Goal: Task Accomplishment & Management: Complete application form

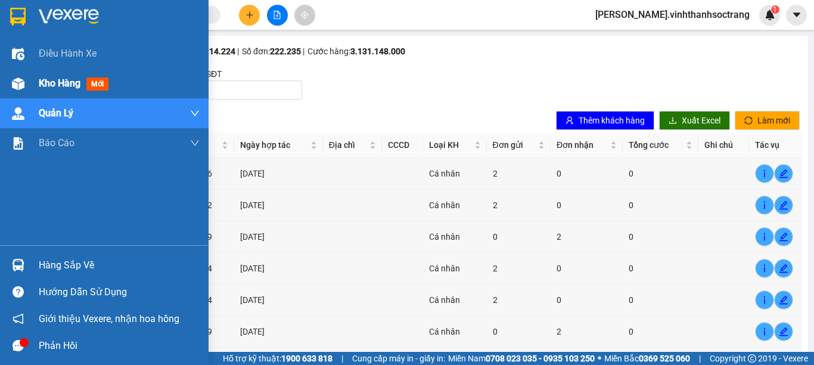
click at [48, 78] on span "Kho hàng" at bounding box center [60, 82] width 42 height 11
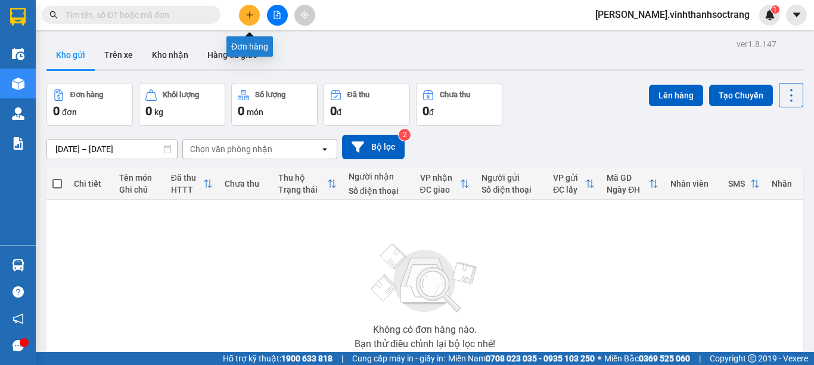
click at [251, 15] on icon "plus" at bounding box center [249, 15] width 8 height 8
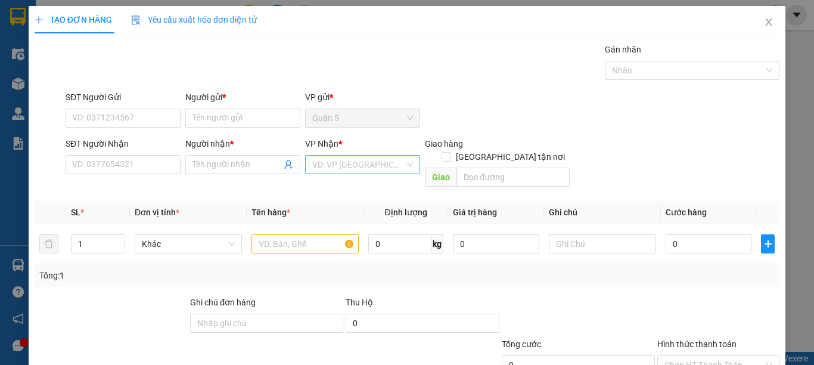
click at [365, 163] on input "search" at bounding box center [358, 165] width 92 height 18
click at [334, 231] on div "Sóc Trăng" at bounding box center [358, 226] width 99 height 13
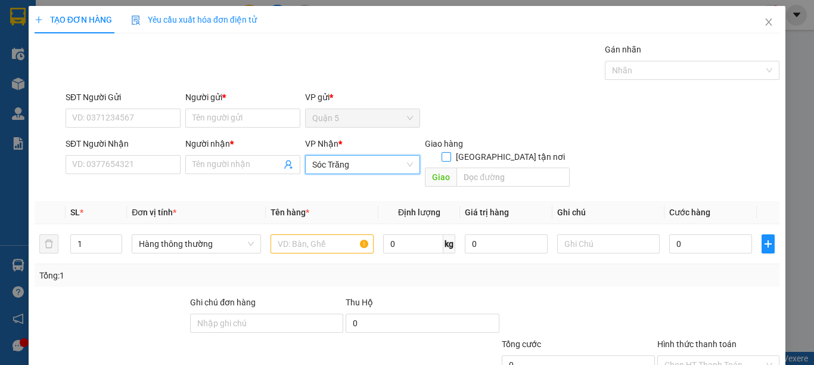
click at [505, 150] on label "[GEOGRAPHIC_DATA] tận nơi" at bounding box center [506, 156] width 128 height 13
click at [450, 152] on input "[GEOGRAPHIC_DATA] tận nơi" at bounding box center [446, 156] width 8 height 8
checkbox input "true"
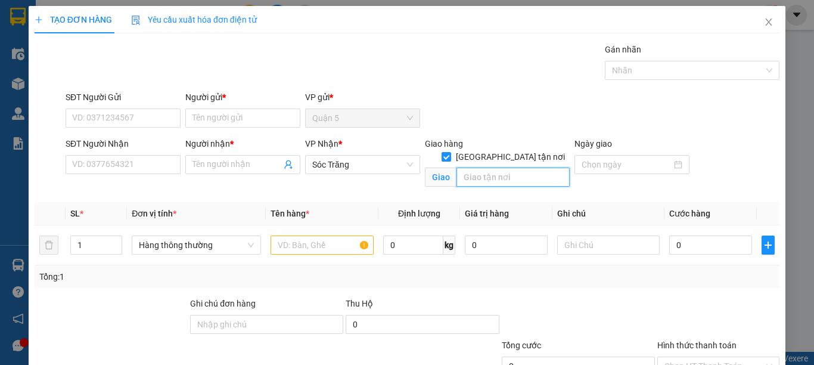
click at [505, 167] on input "text" at bounding box center [512, 176] width 113 height 19
click at [154, 245] on span "Hàng thông thường" at bounding box center [196, 245] width 115 height 18
type input "15"
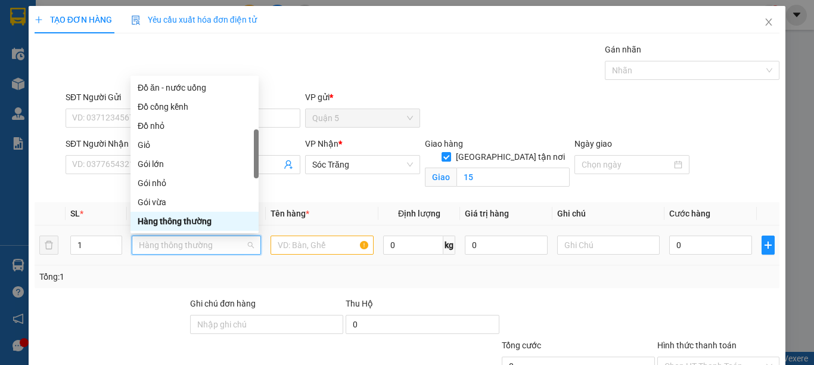
type input "g"
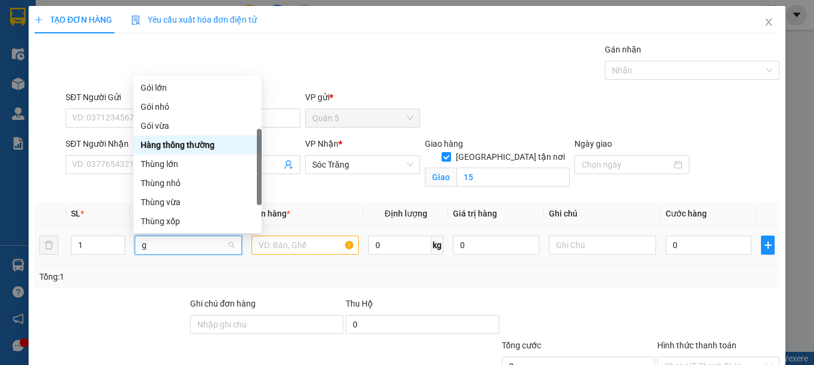
scroll to position [38, 0]
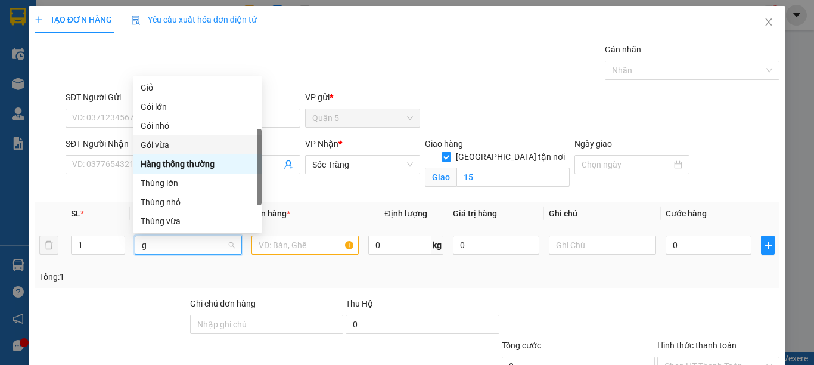
drag, startPoint x: 169, startPoint y: 147, endPoint x: 232, endPoint y: 210, distance: 88.9
click at [180, 165] on div "Đồ cồng kềnh Giỏ Gói lớn Gói nhỏ Gói vừa Hàng thông thường Thùng lớn Thùng nhỏ …" at bounding box center [197, 154] width 128 height 191
click at [161, 149] on div "Gói vừa" at bounding box center [198, 144] width 114 height 13
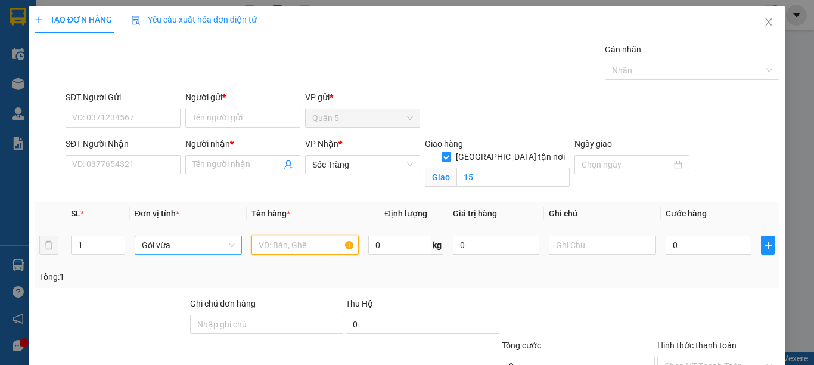
click at [259, 245] on input "text" at bounding box center [304, 244] width 107 height 19
type input "QA"
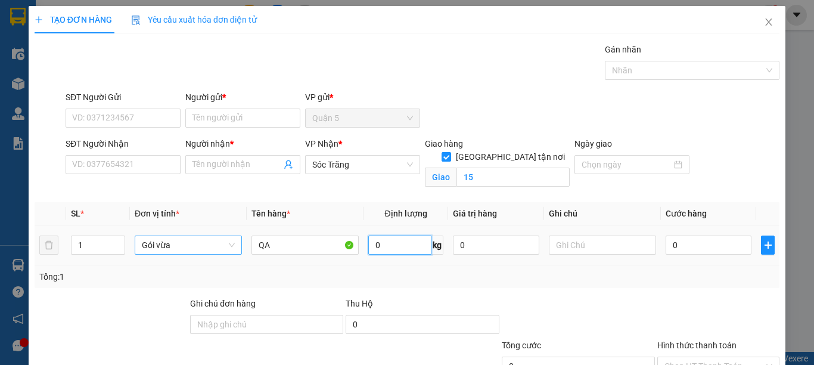
click at [373, 242] on input "0" at bounding box center [399, 244] width 63 height 19
type input "20"
click at [571, 241] on input "text" at bounding box center [602, 244] width 107 height 19
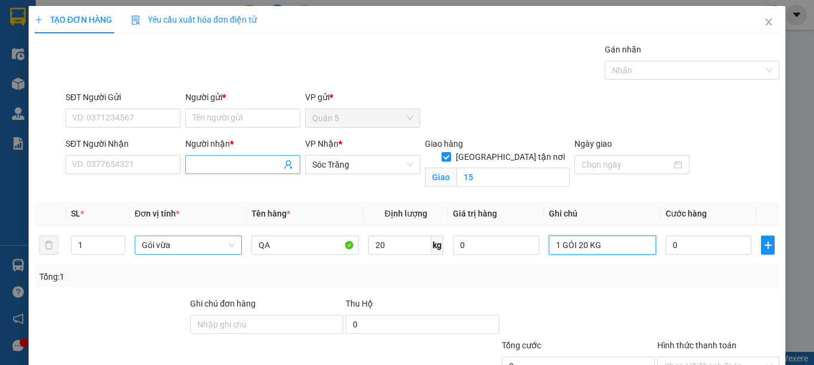
type input "1 GÓI 20 KG"
click at [243, 168] on input "Người nhận *" at bounding box center [236, 164] width 89 height 13
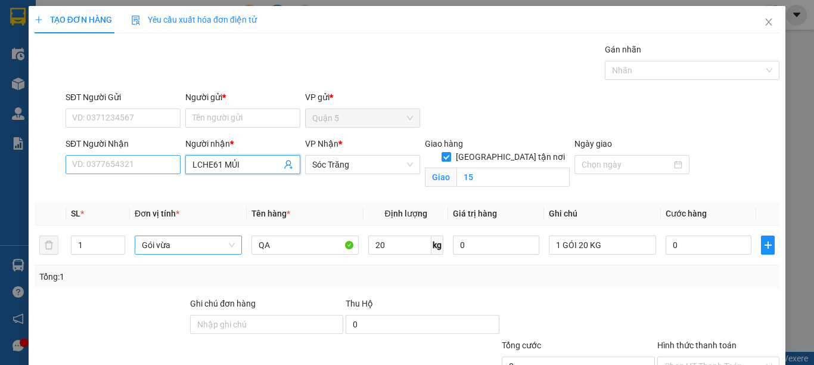
type input "LCHE61 MỦI"
click at [161, 165] on input "SĐT Người Nhận" at bounding box center [123, 164] width 115 height 19
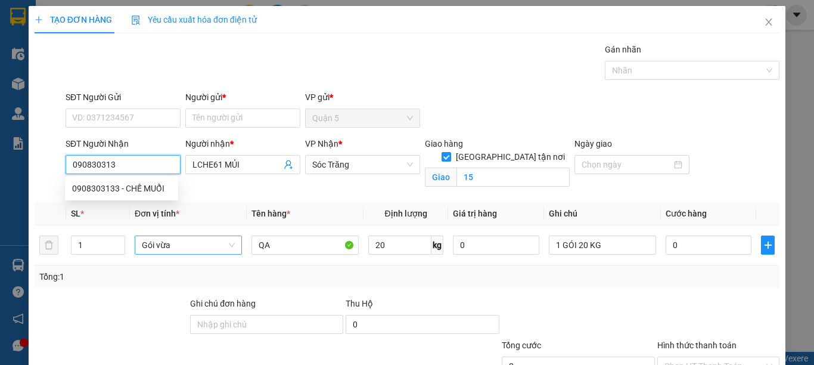
type input "0908303133"
click at [152, 185] on div "0908303133 - CHẾ MUỔI" at bounding box center [121, 188] width 99 height 13
type input "CHẾ MUỔI"
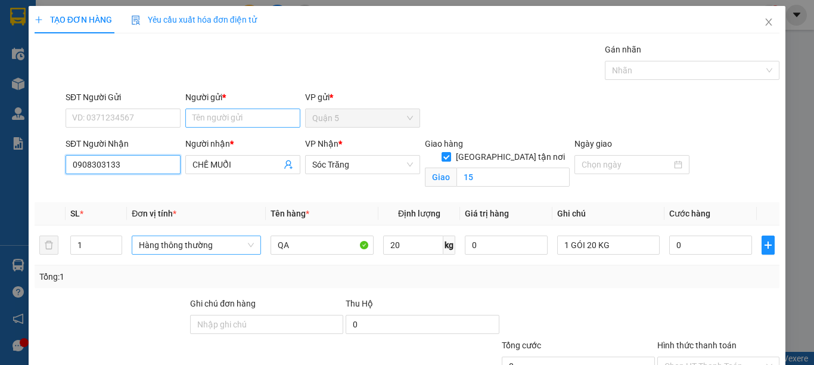
type input "0908303133"
click at [209, 113] on input "Người gửi *" at bounding box center [242, 117] width 115 height 19
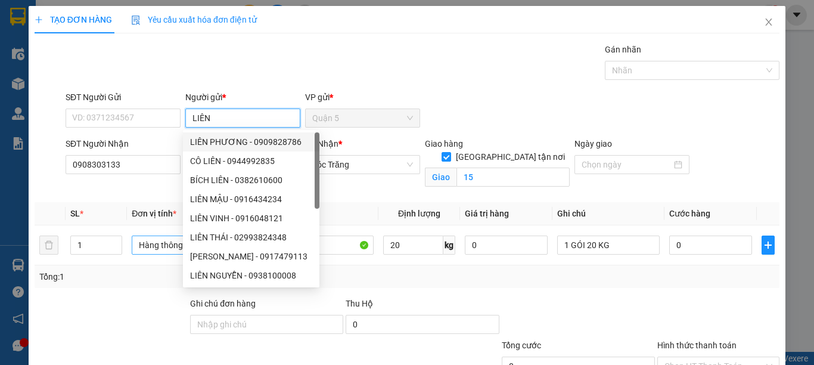
scroll to position [91, 0]
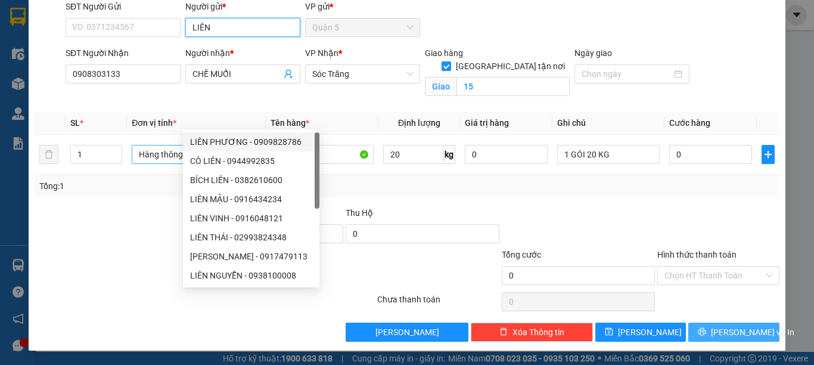
type input "LIÊN"
click at [748, 330] on button "[PERSON_NAME] và In" at bounding box center [733, 331] width 91 height 19
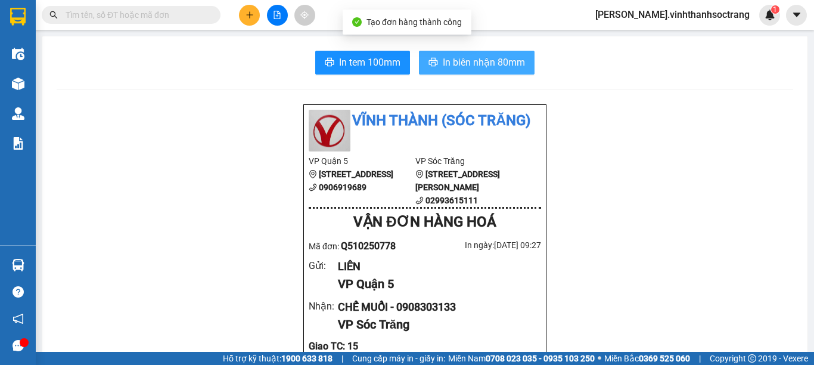
click at [474, 57] on span "In biên nhận 80mm" at bounding box center [484, 62] width 82 height 15
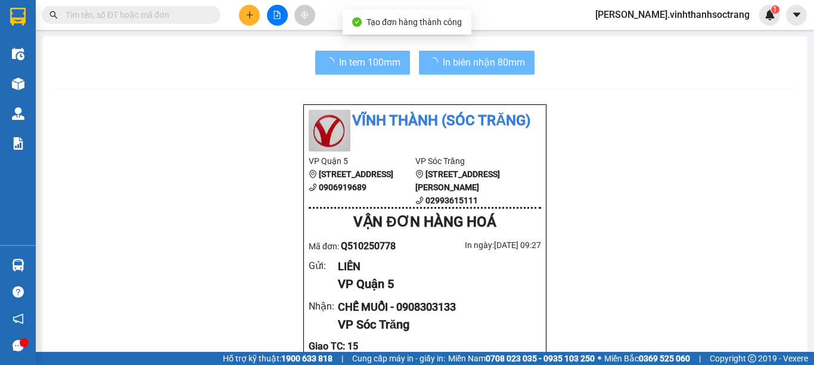
scroll to position [276, 0]
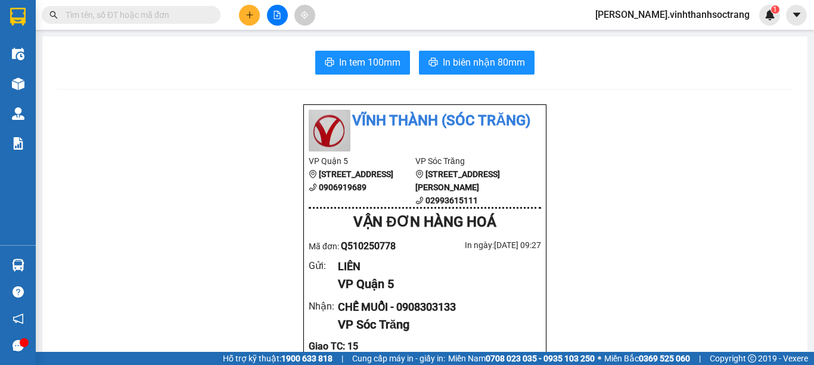
click at [248, 15] on icon "plus" at bounding box center [249, 14] width 7 height 1
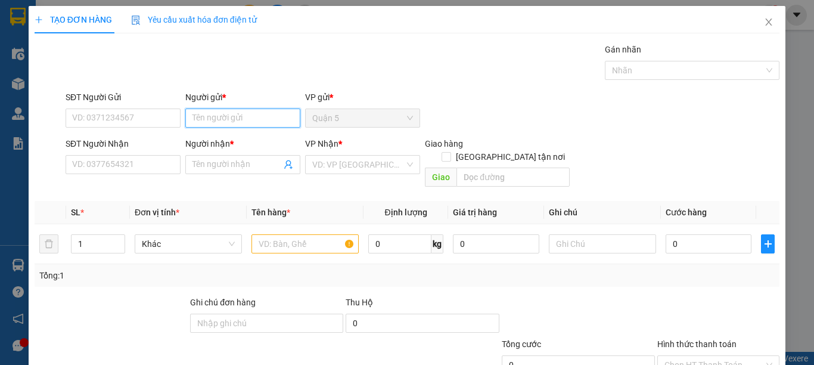
click at [247, 114] on input "Người gửi *" at bounding box center [242, 117] width 115 height 19
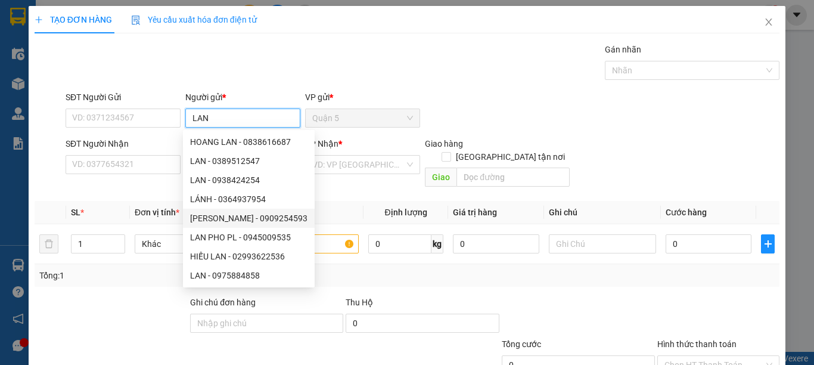
type input "LAN"
click at [163, 179] on div "Transit Pickup Surcharge Ids Transit Deliver Surcharge Ids Transit Deliver Surc…" at bounding box center [407, 237] width 745 height 388
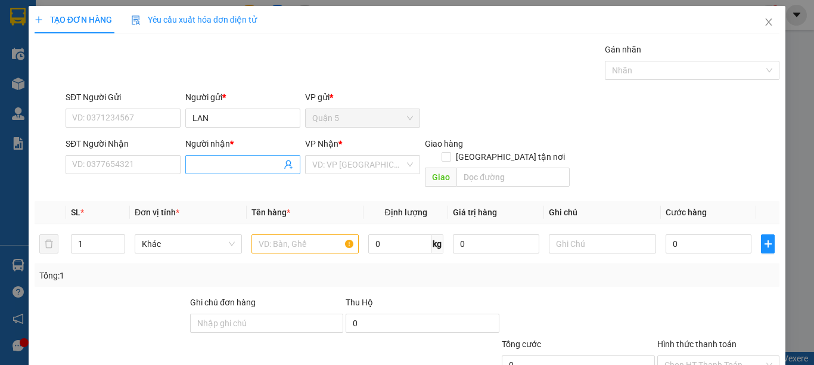
click at [260, 163] on input "Người nhận *" at bounding box center [236, 164] width 89 height 13
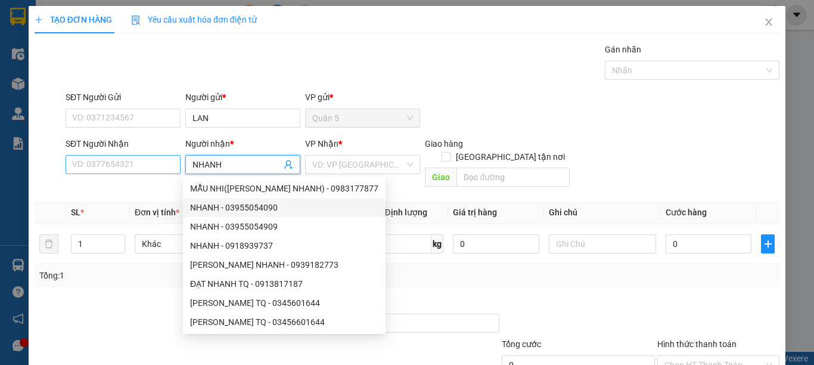
type input "NHANH"
click at [126, 162] on input "SĐT Người Nhận" at bounding box center [123, 164] width 115 height 19
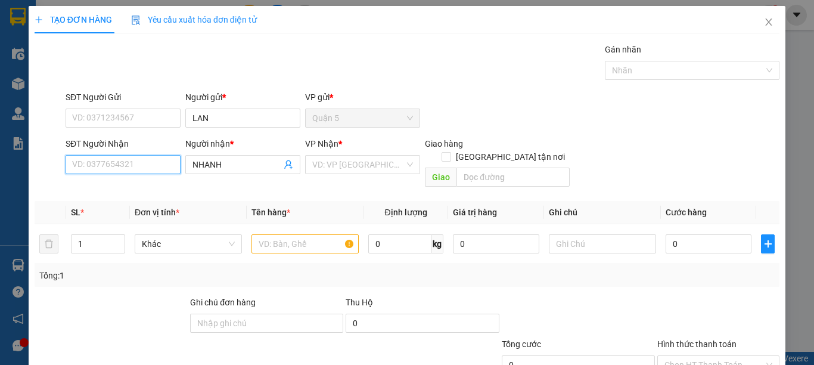
click at [123, 167] on input "SĐT Người Nhận" at bounding box center [123, 164] width 115 height 19
click at [358, 160] on input "search" at bounding box center [358, 165] width 92 height 18
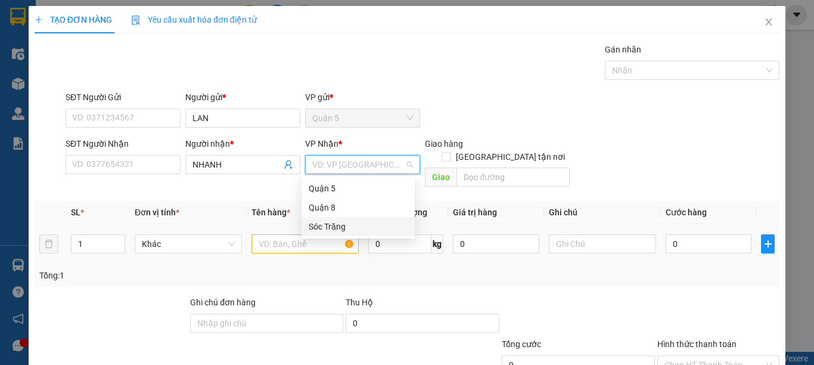
click at [340, 226] on div "Sóc Trăng" at bounding box center [358, 226] width 99 height 13
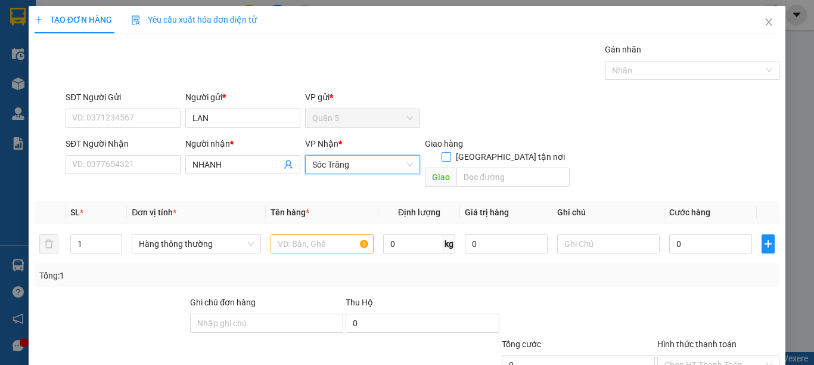
click at [519, 150] on span "[GEOGRAPHIC_DATA] tận nơi" at bounding box center [510, 156] width 119 height 13
click at [450, 152] on input "[GEOGRAPHIC_DATA] tận nơi" at bounding box center [446, 156] width 8 height 8
checkbox input "true"
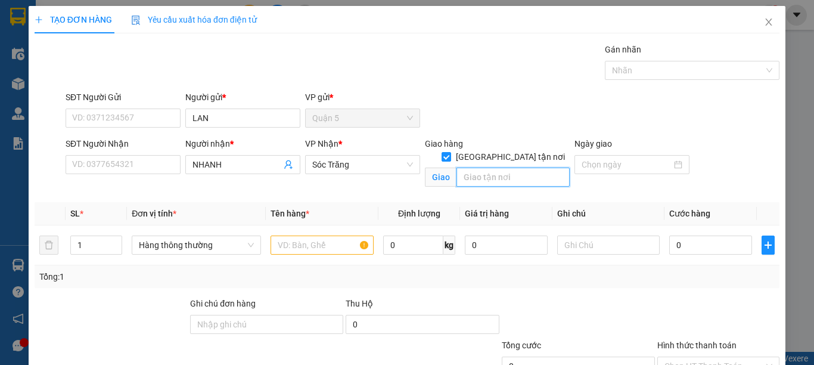
drag, startPoint x: 475, startPoint y: 166, endPoint x: 474, endPoint y: 160, distance: 6.1
click at [475, 167] on input "text" at bounding box center [512, 176] width 113 height 19
type input "4"
click at [178, 244] on span "Hàng thông thường" at bounding box center [196, 245] width 115 height 18
type input "15"
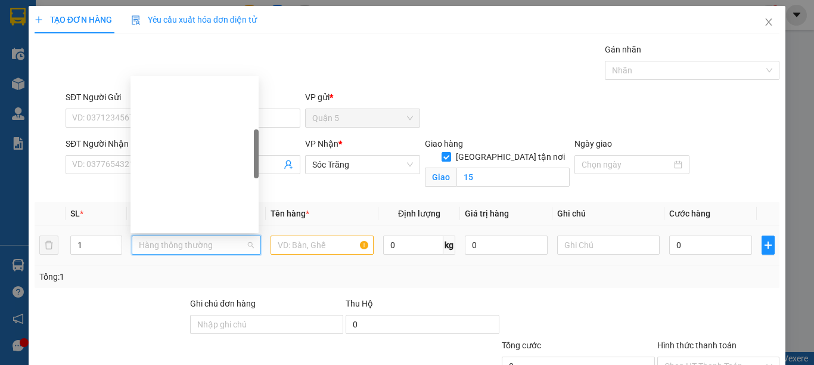
scroll to position [191, 0]
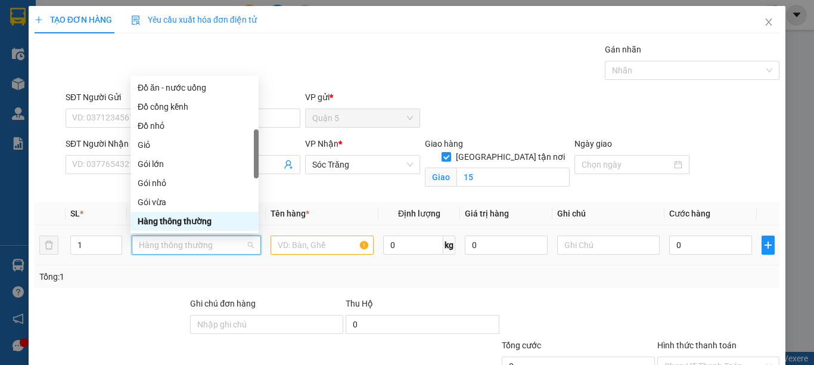
type input "B"
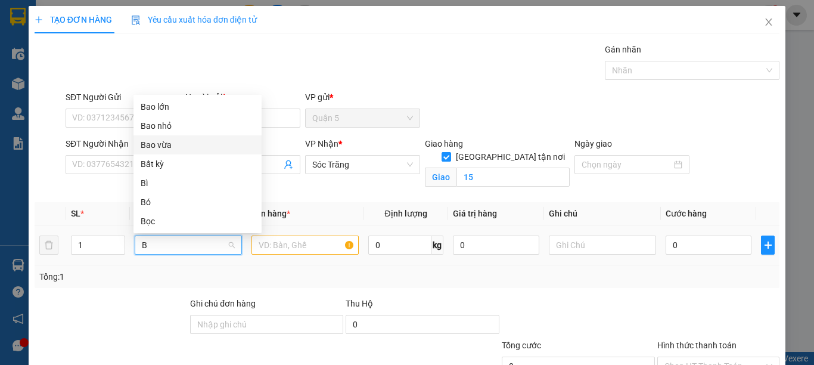
click at [209, 143] on div "Bao vừa" at bounding box center [198, 144] width 114 height 13
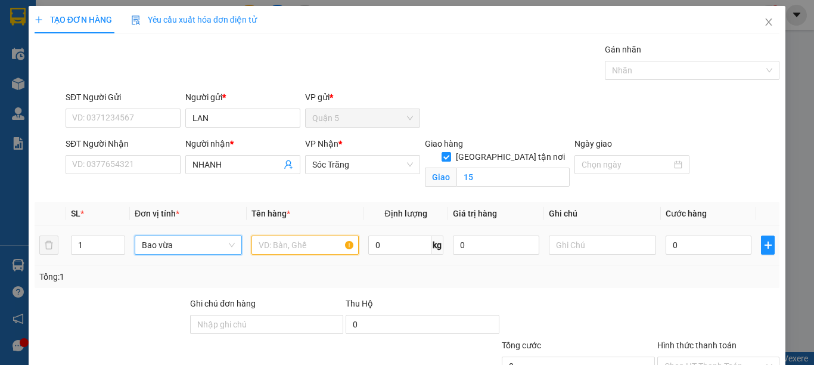
click at [272, 246] on input "text" at bounding box center [304, 244] width 107 height 19
type input "BÁCH HOÁ"
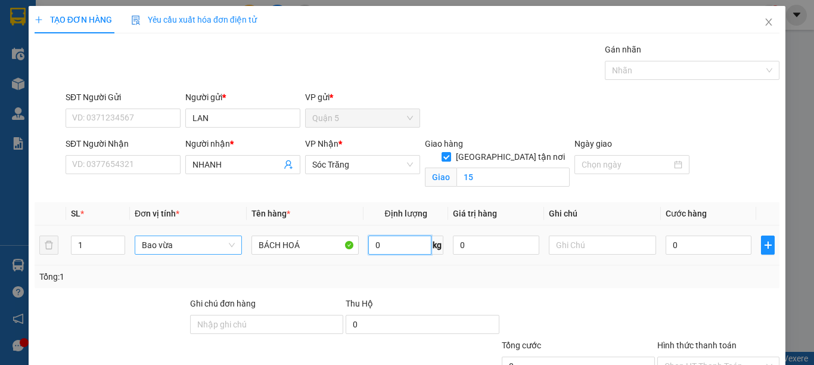
click at [377, 248] on input "0" at bounding box center [399, 244] width 63 height 19
type input "30"
click at [588, 250] on input "text" at bounding box center [602, 244] width 107 height 19
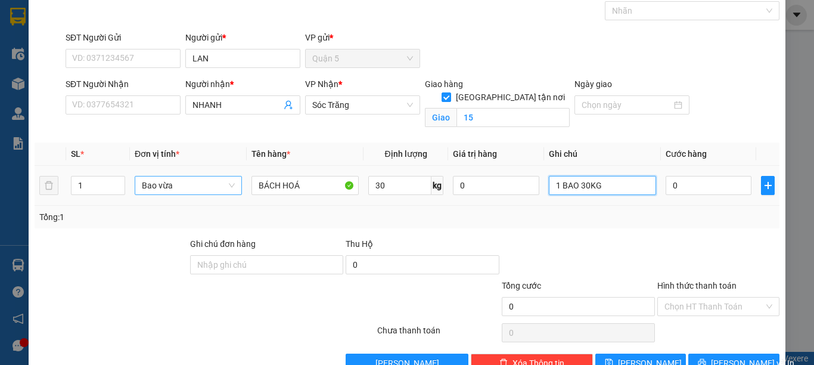
scroll to position [91, 0]
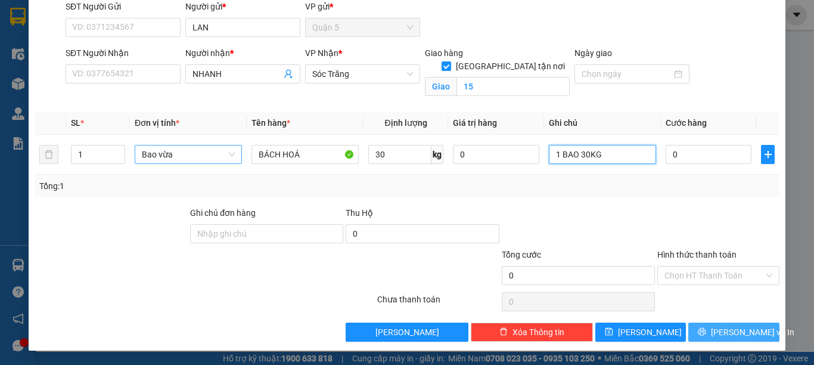
type input "1 BAO 30KG"
click at [714, 338] on button "[PERSON_NAME] và In" at bounding box center [733, 331] width 91 height 19
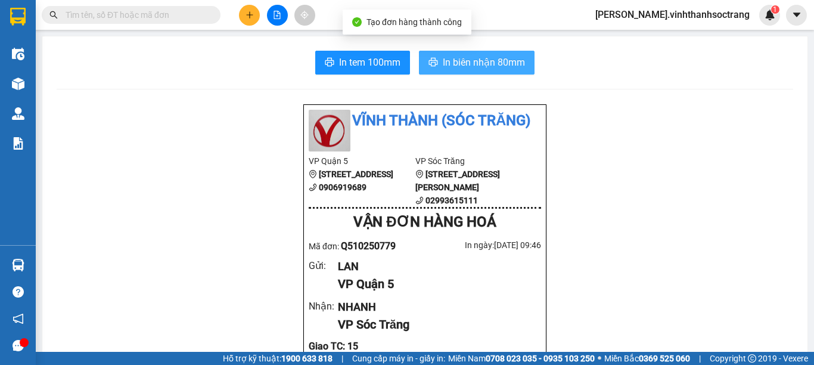
click at [508, 63] on span "In biên nhận 80mm" at bounding box center [484, 62] width 82 height 15
